Goal: Task Accomplishment & Management: Complete application form

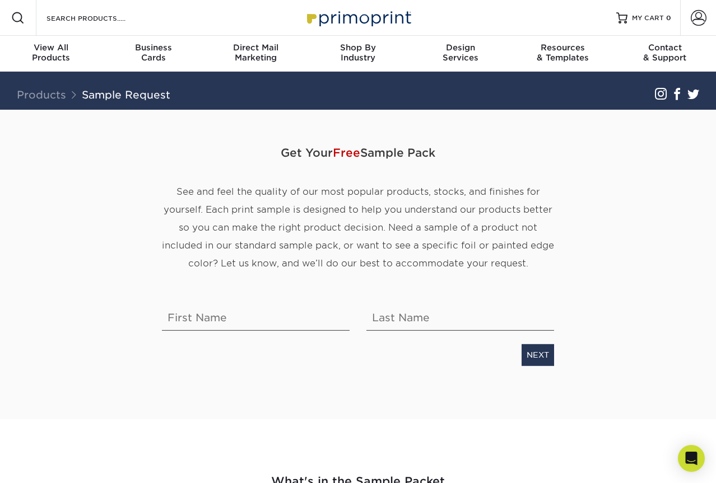
scroll to position [2, 0]
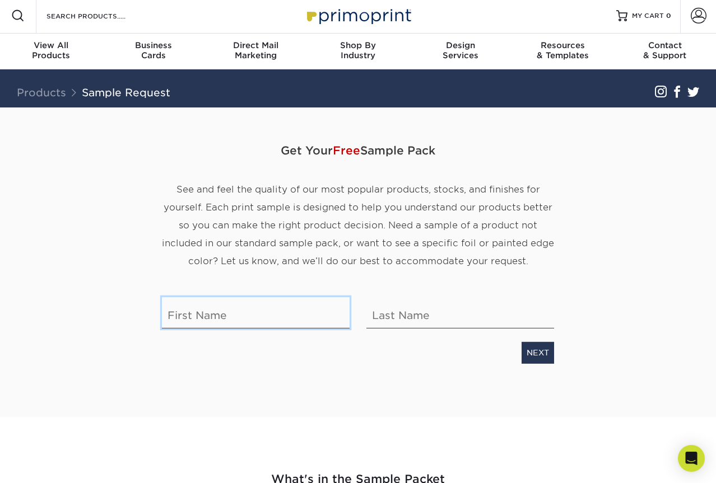
click at [222, 311] on input "text" at bounding box center [256, 312] width 188 height 31
type input "[PERSON_NAME]"
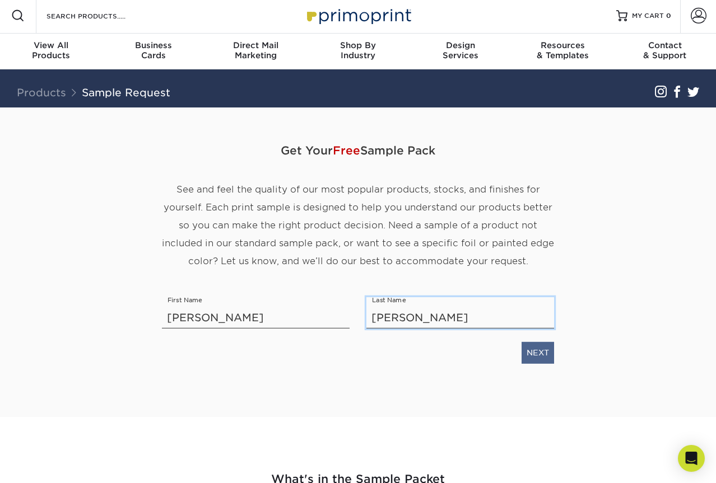
type input "[PERSON_NAME]"
click at [531, 355] on link "NEXT" at bounding box center [537, 352] width 32 height 21
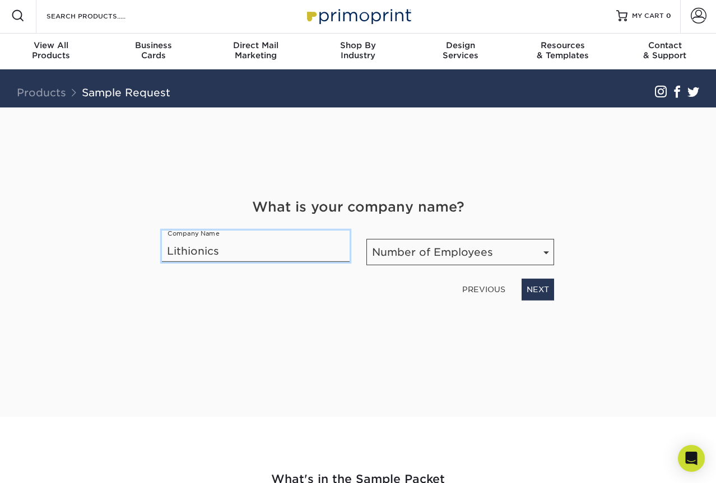
type input "Lithionics"
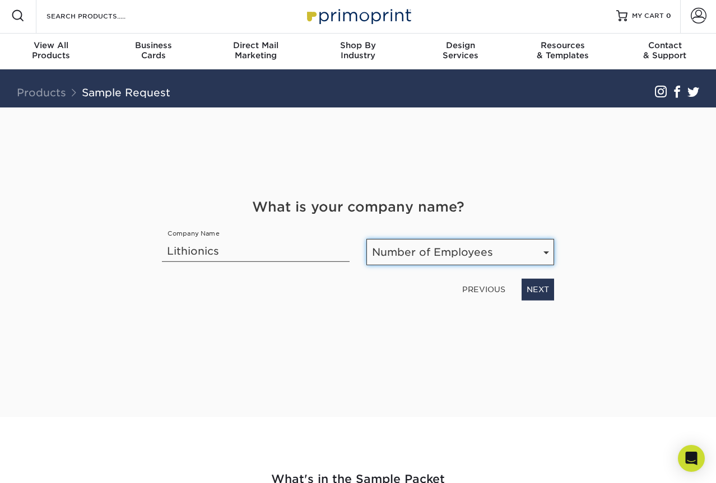
select select "51-200"
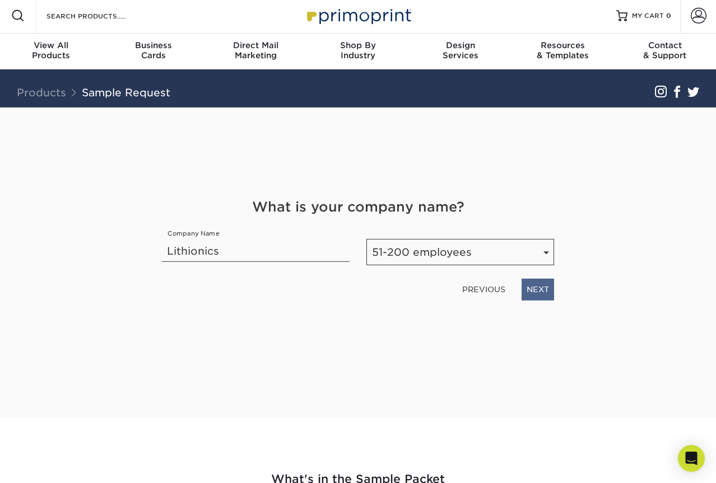
click at [542, 294] on link "NEXT" at bounding box center [537, 289] width 32 height 21
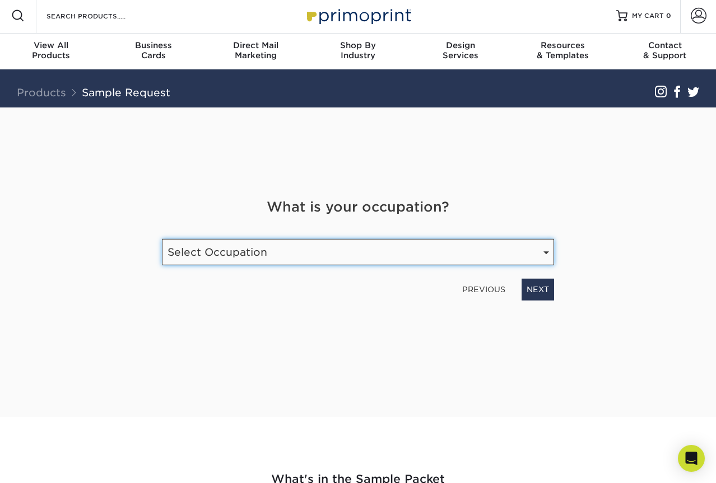
select select "Manufacturing"
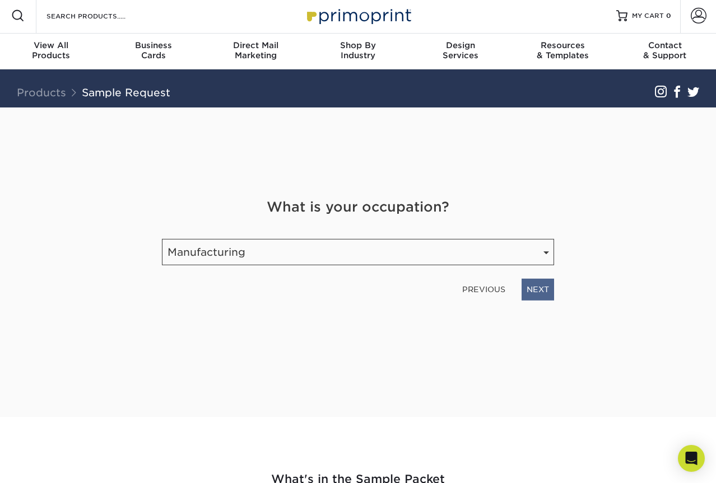
click at [532, 289] on link "NEXT" at bounding box center [537, 289] width 32 height 21
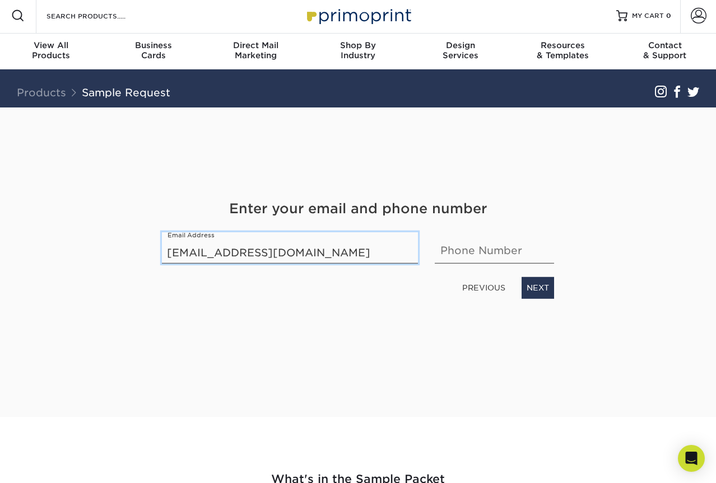
type input "[EMAIL_ADDRESS][DOMAIN_NAME]"
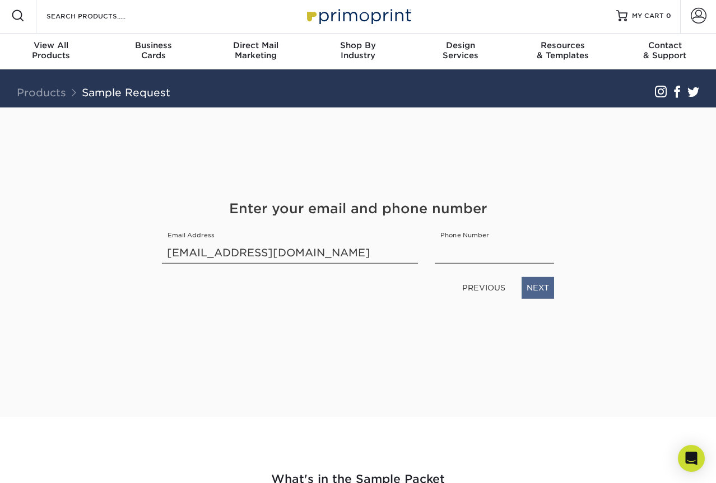
click at [527, 281] on link "NEXT" at bounding box center [537, 287] width 32 height 21
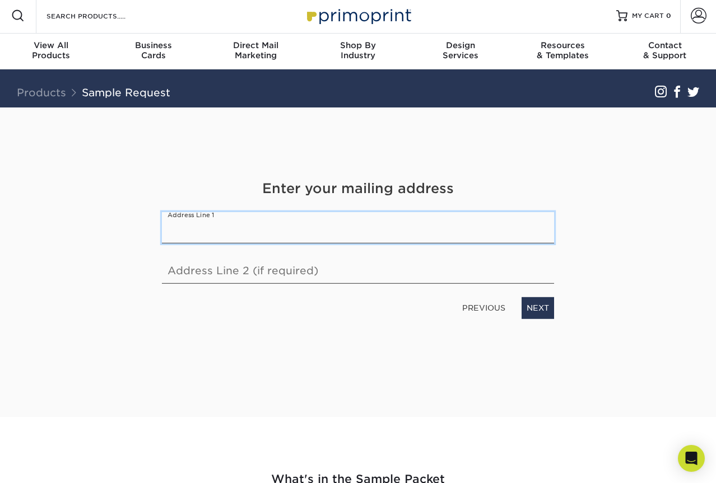
paste input "[STREET_ADDRESS]"
type input "[STREET_ADDRESS]"
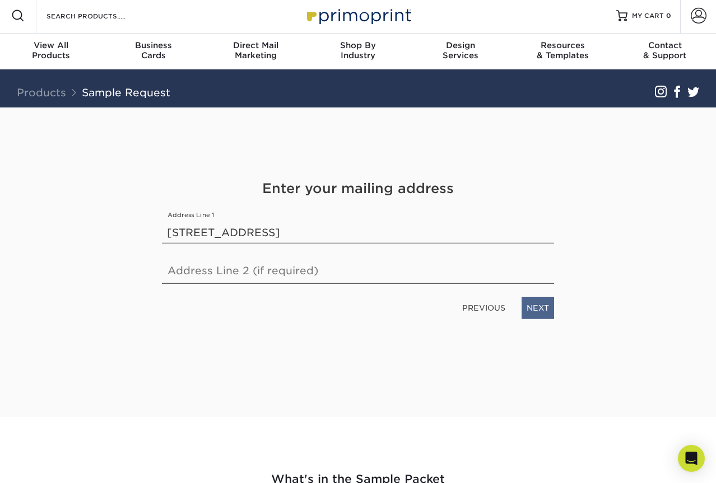
click at [537, 309] on link "NEXT" at bounding box center [537, 307] width 32 height 21
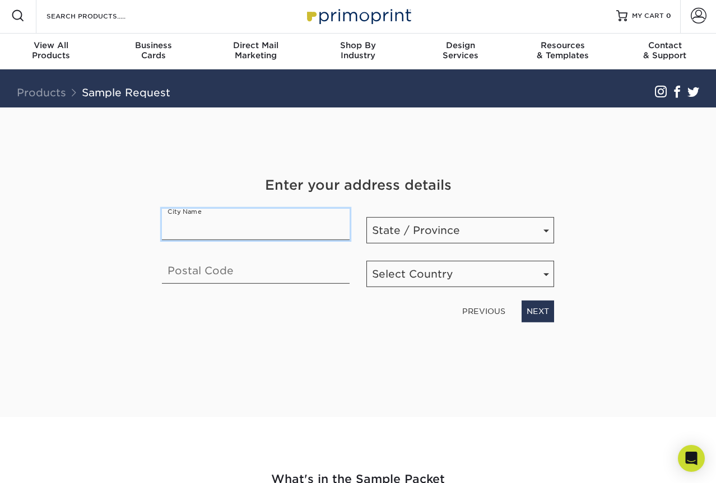
click at [181, 223] on input "text" at bounding box center [256, 224] width 188 height 31
paste input "[GEOGRAPHIC_DATA] [GEOGRAPHIC_DATA]"
click at [263, 228] on input "[GEOGRAPHIC_DATA] [GEOGRAPHIC_DATA]" at bounding box center [256, 224] width 188 height 31
type input "[GEOGRAPHIC_DATA], [GEOGRAPHIC_DATA] [GEOGRAPHIC_DATA]"
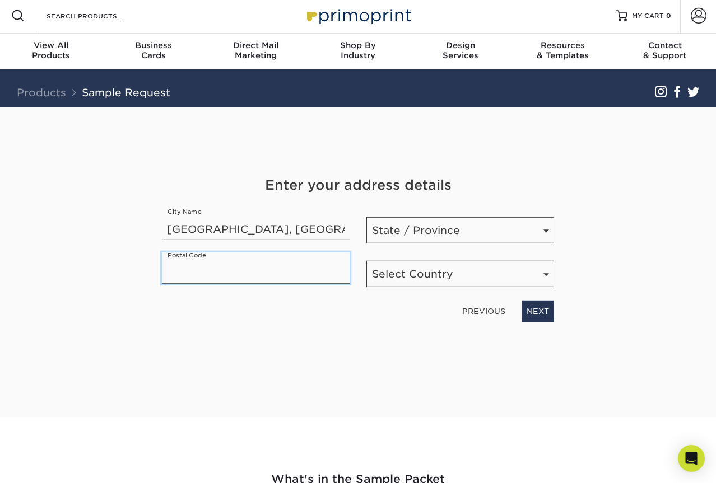
click at [203, 274] on input "text" at bounding box center [256, 268] width 188 height 31
paste input "33765"
type input "33765"
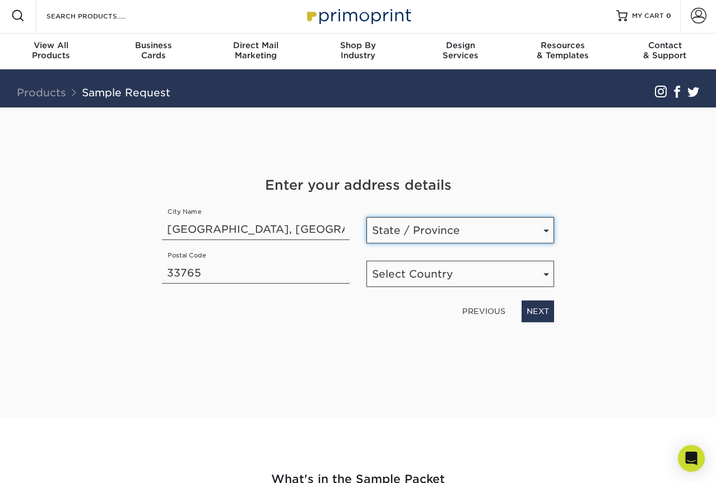
select select "FL"
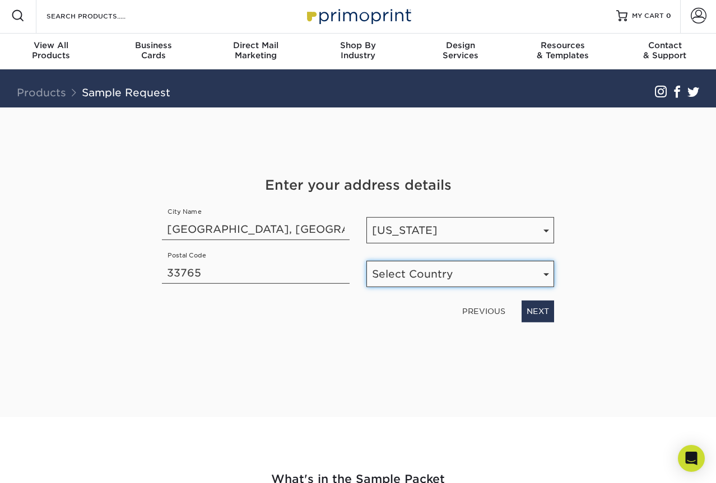
select select "US"
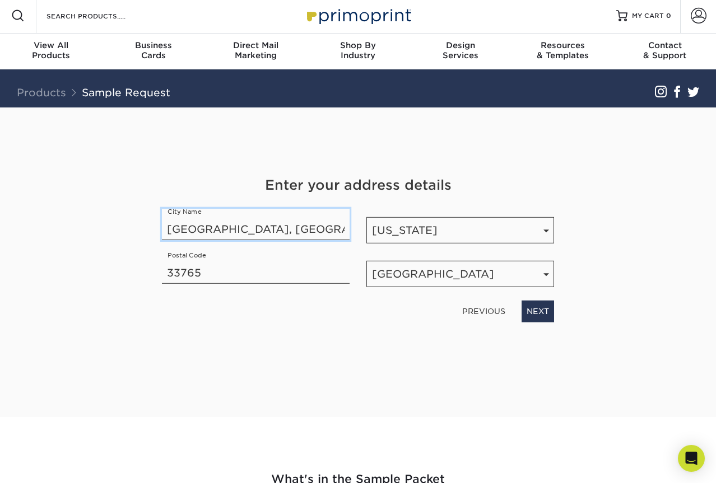
click at [275, 228] on input "[GEOGRAPHIC_DATA], [GEOGRAPHIC_DATA] [GEOGRAPHIC_DATA]" at bounding box center [256, 224] width 188 height 31
drag, startPoint x: 275, startPoint y: 228, endPoint x: 225, endPoint y: 228, distance: 50.4
click at [224, 228] on input "[GEOGRAPHIC_DATA], [GEOGRAPHIC_DATA] [GEOGRAPHIC_DATA]" at bounding box center [256, 224] width 188 height 31
type input "Clearwater"
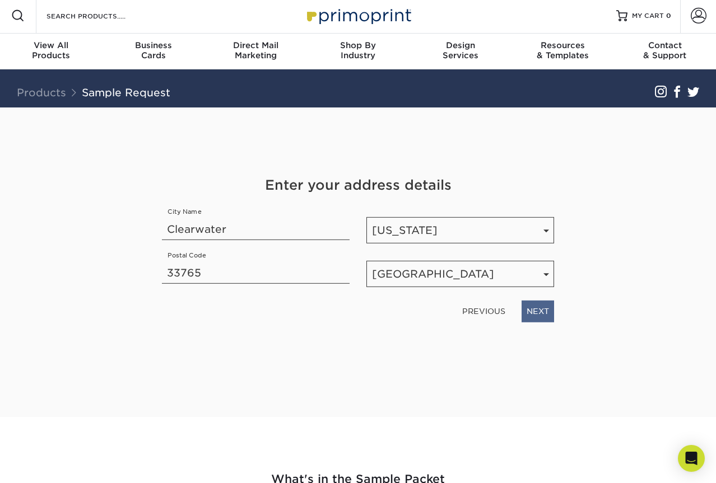
click at [536, 308] on link "NEXT" at bounding box center [537, 311] width 32 height 21
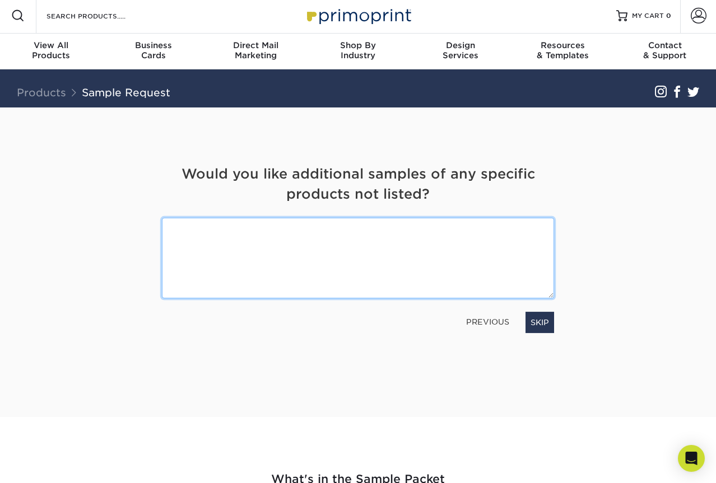
paste textarea "You can request specific finishes or products not in the standard pack"
drag, startPoint x: 167, startPoint y: 230, endPoint x: 269, endPoint y: 230, distance: 102.5
click at [270, 229] on textarea "You can request specific finishes or products not in the standard pack" at bounding box center [358, 258] width 392 height 80
click at [495, 232] on textarea "I'd love to see different finishes or products not in the standard pack" at bounding box center [358, 258] width 392 height 80
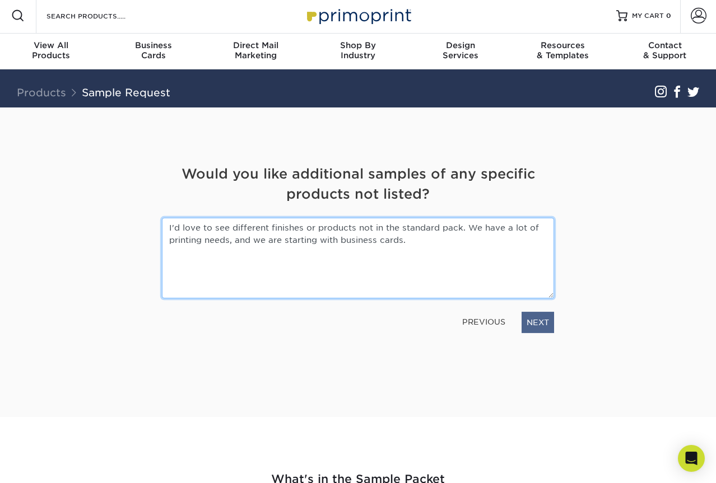
type textarea "I'd love to see different finishes or products not in the standard pack. We hav…"
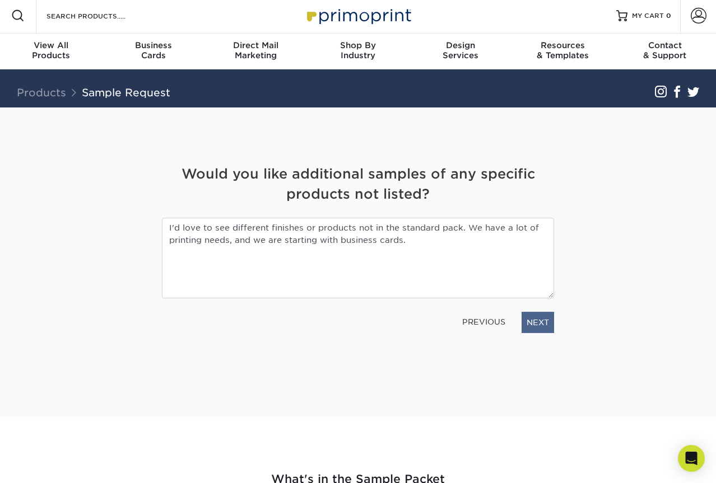
click at [529, 321] on link "NEXT" at bounding box center [537, 322] width 32 height 21
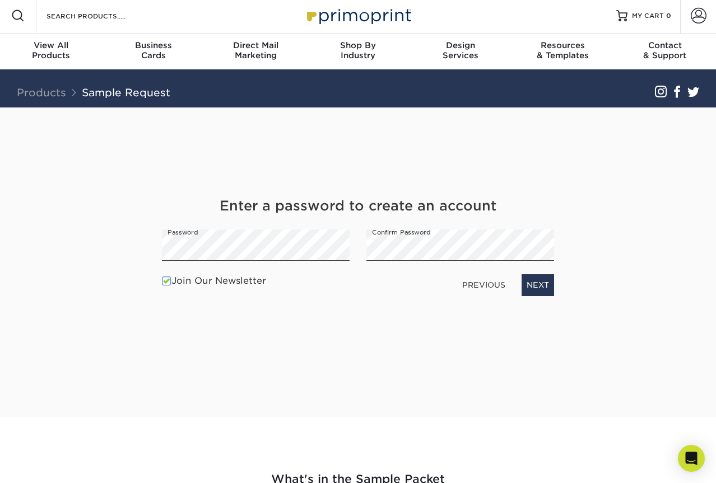
click at [167, 280] on span at bounding box center [167, 281] width 10 height 11
click at [0, 0] on input "Join Our Newsletter" at bounding box center [0, 0] width 0 height 0
click at [541, 285] on link "NEXT" at bounding box center [537, 284] width 32 height 21
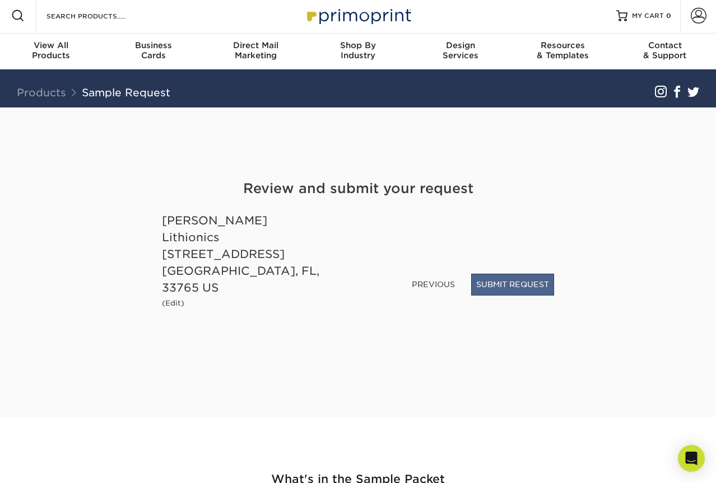
click at [502, 292] on button "SUBMIT REQUEST" at bounding box center [512, 284] width 83 height 21
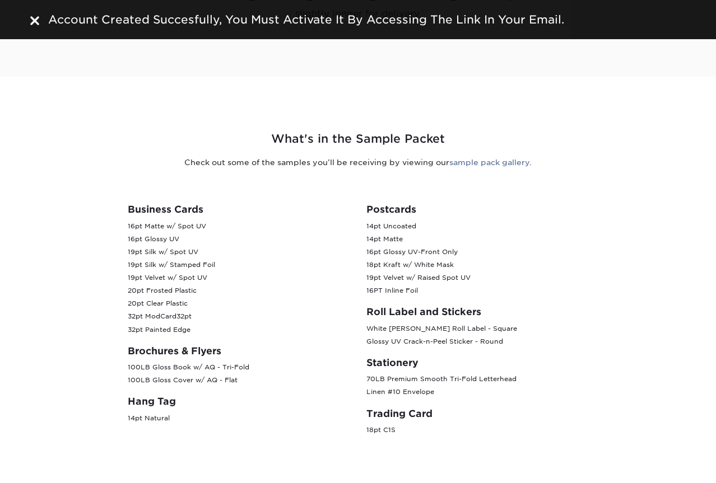
scroll to position [359, 0]
